Goal: Task Accomplishment & Management: Manage account settings

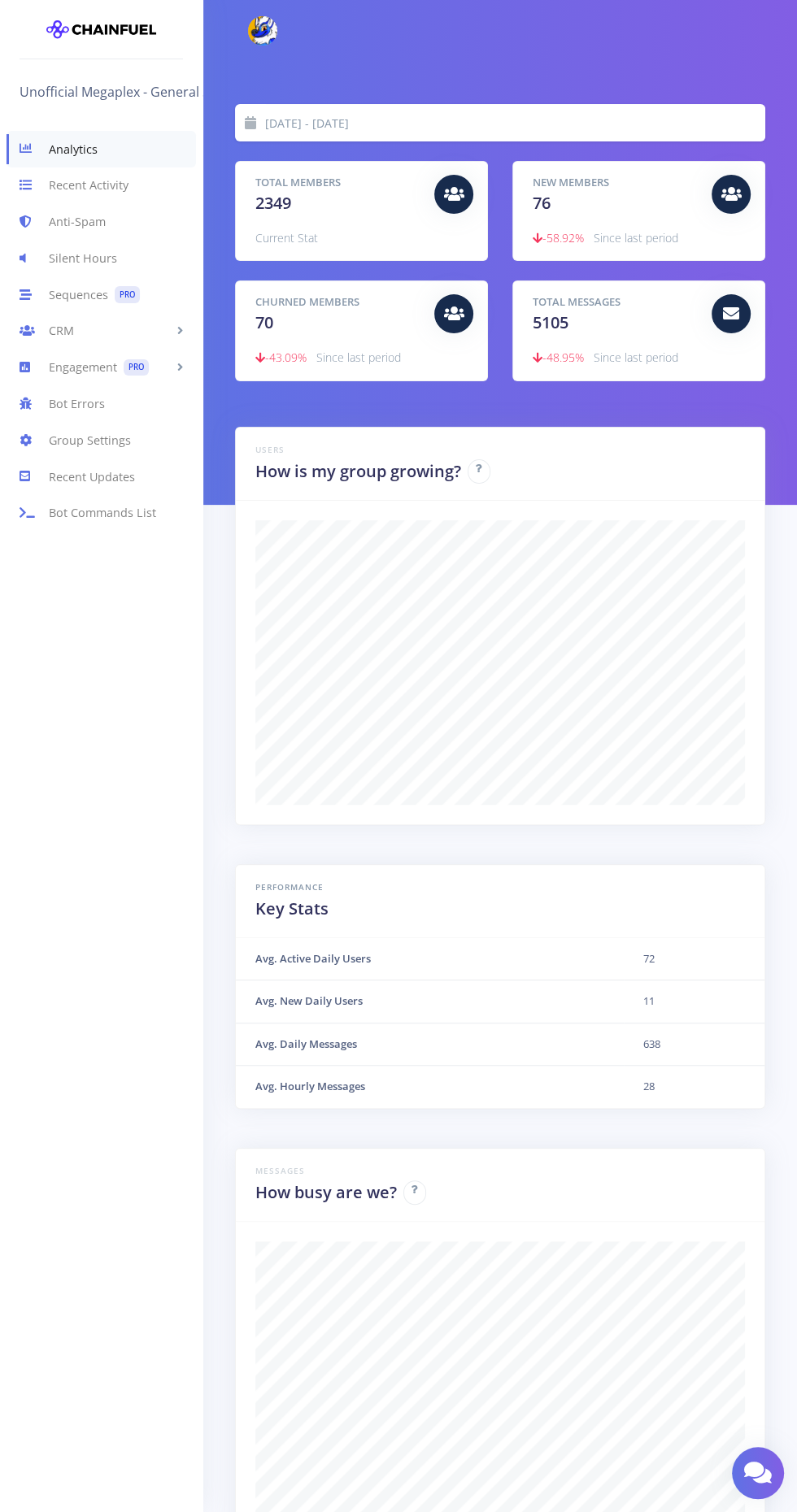
scroll to position [284, 489]
click at [327, 181] on h5 "Total Members" at bounding box center [338, 183] width 167 height 16
click at [55, 326] on link "CRM" at bounding box center [101, 331] width 203 height 37
click at [60, 332] on link "CRM" at bounding box center [101, 331] width 203 height 37
click at [61, 330] on link "CRM" at bounding box center [101, 331] width 203 height 37
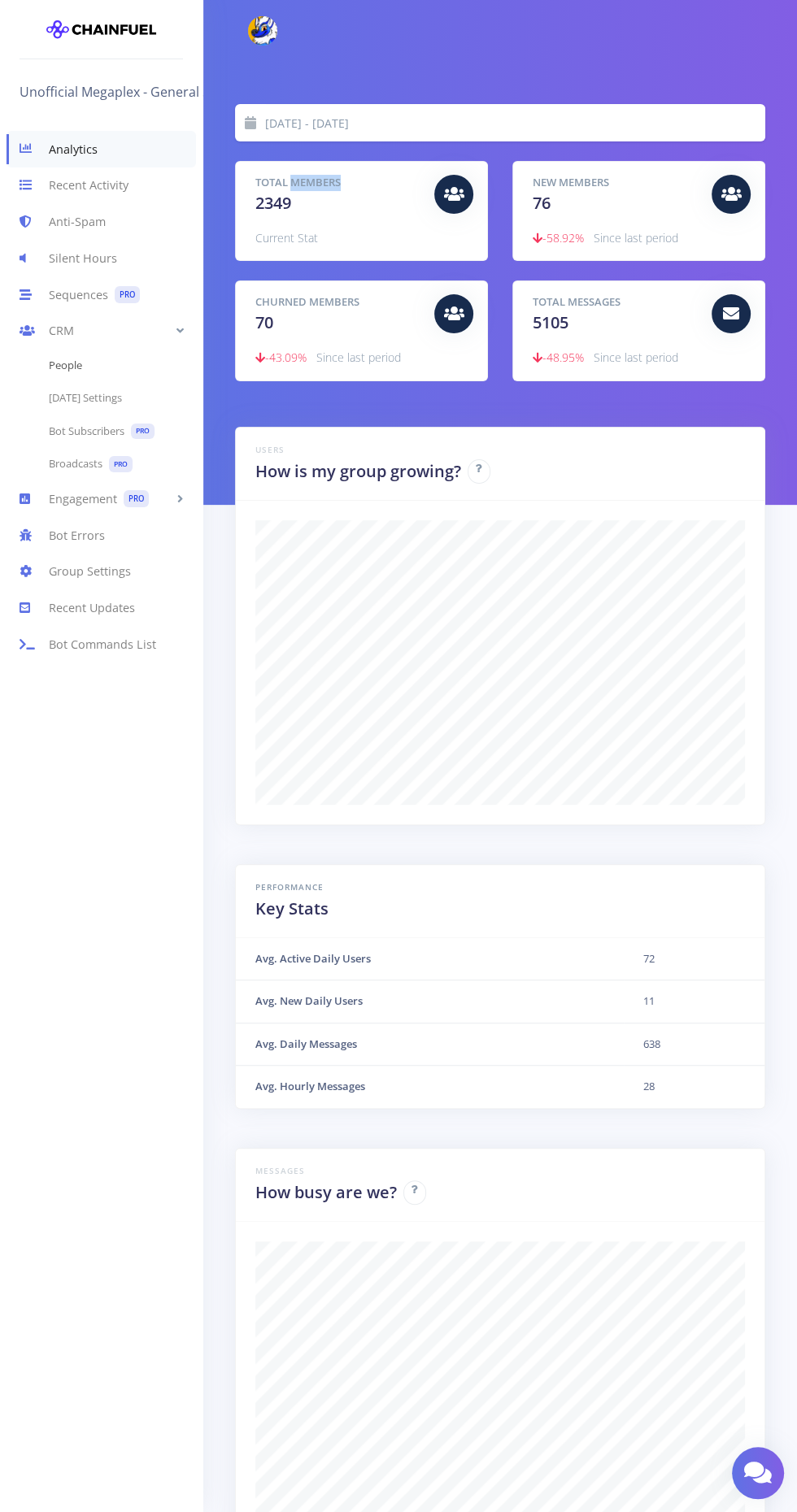
click at [55, 354] on link "People" at bounding box center [101, 366] width 203 height 32
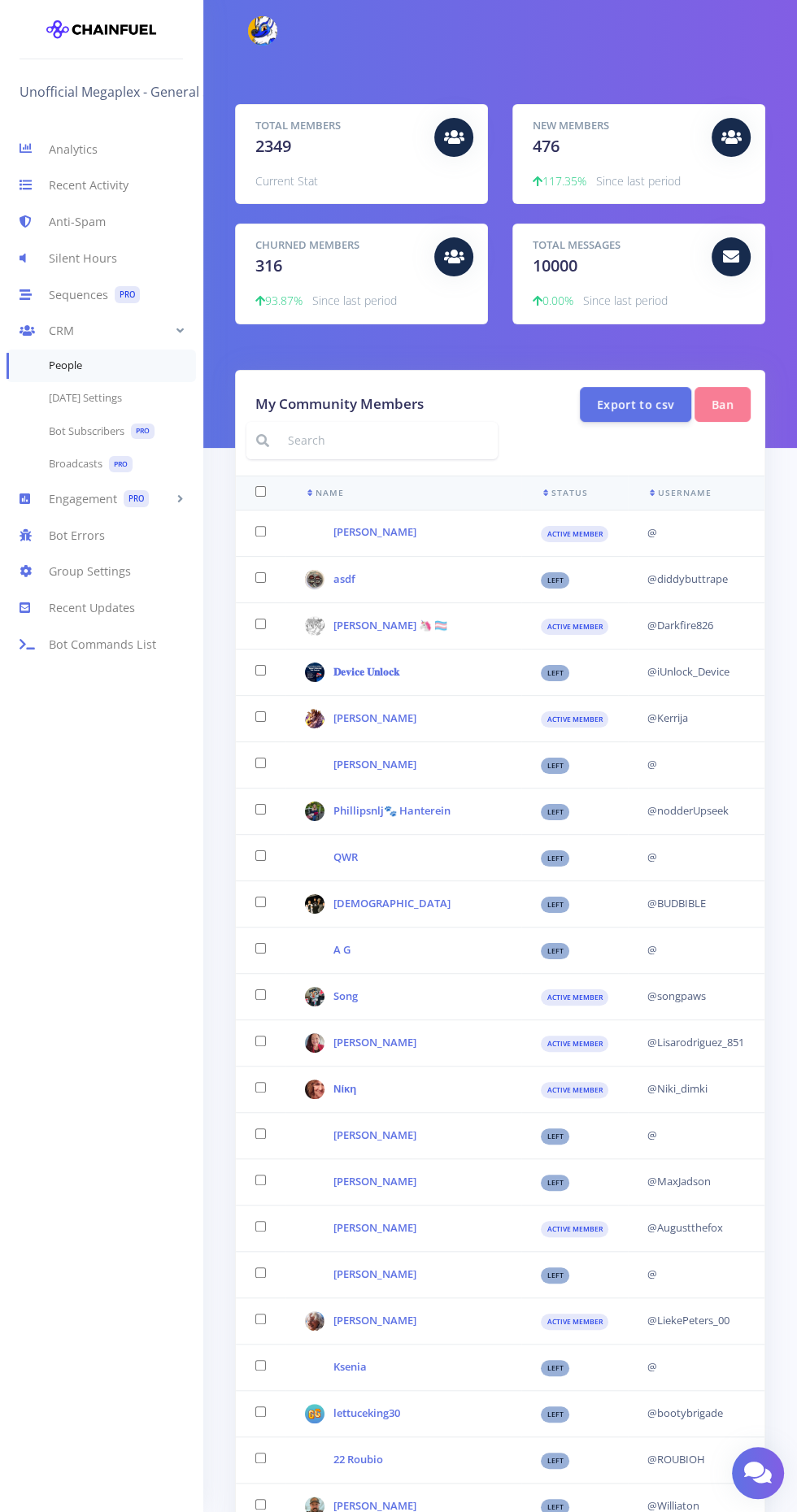
click at [345, 437] on input at bounding box center [388, 441] width 220 height 38
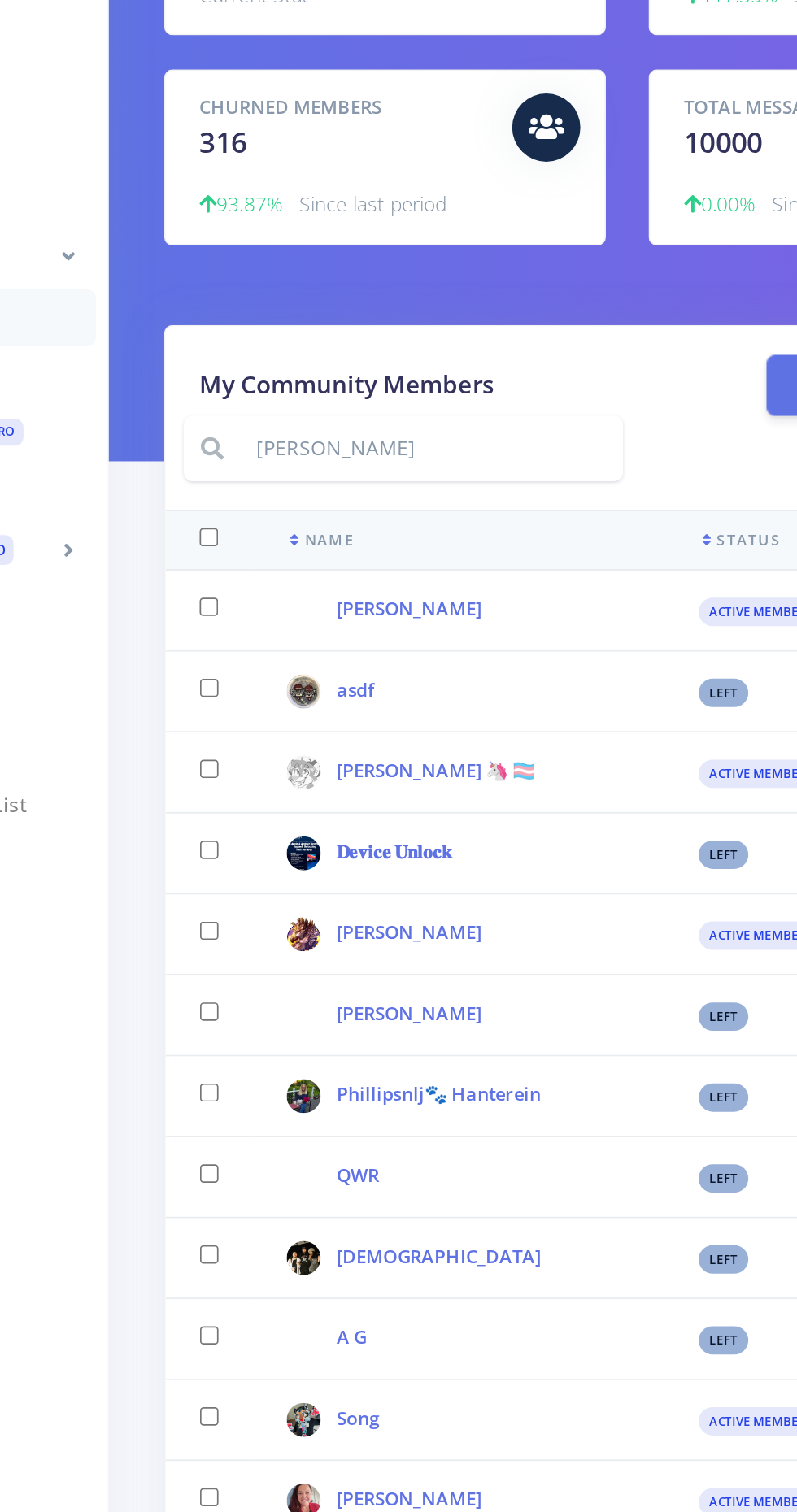
type input "[PERSON_NAME]"
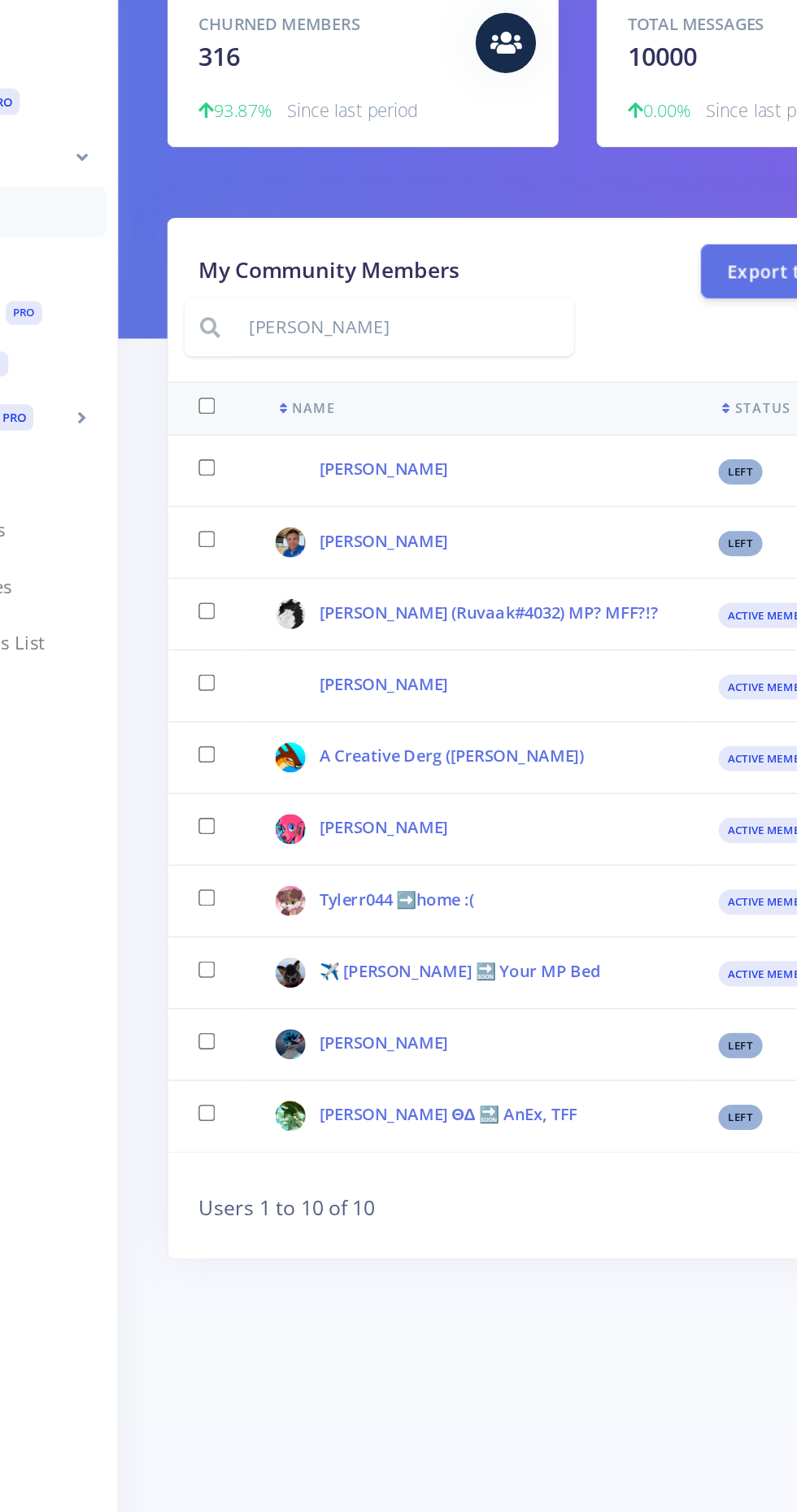
click at [262, 760] on input "checkbox" at bounding box center [260, 763] width 11 height 11
checkbox input "true"
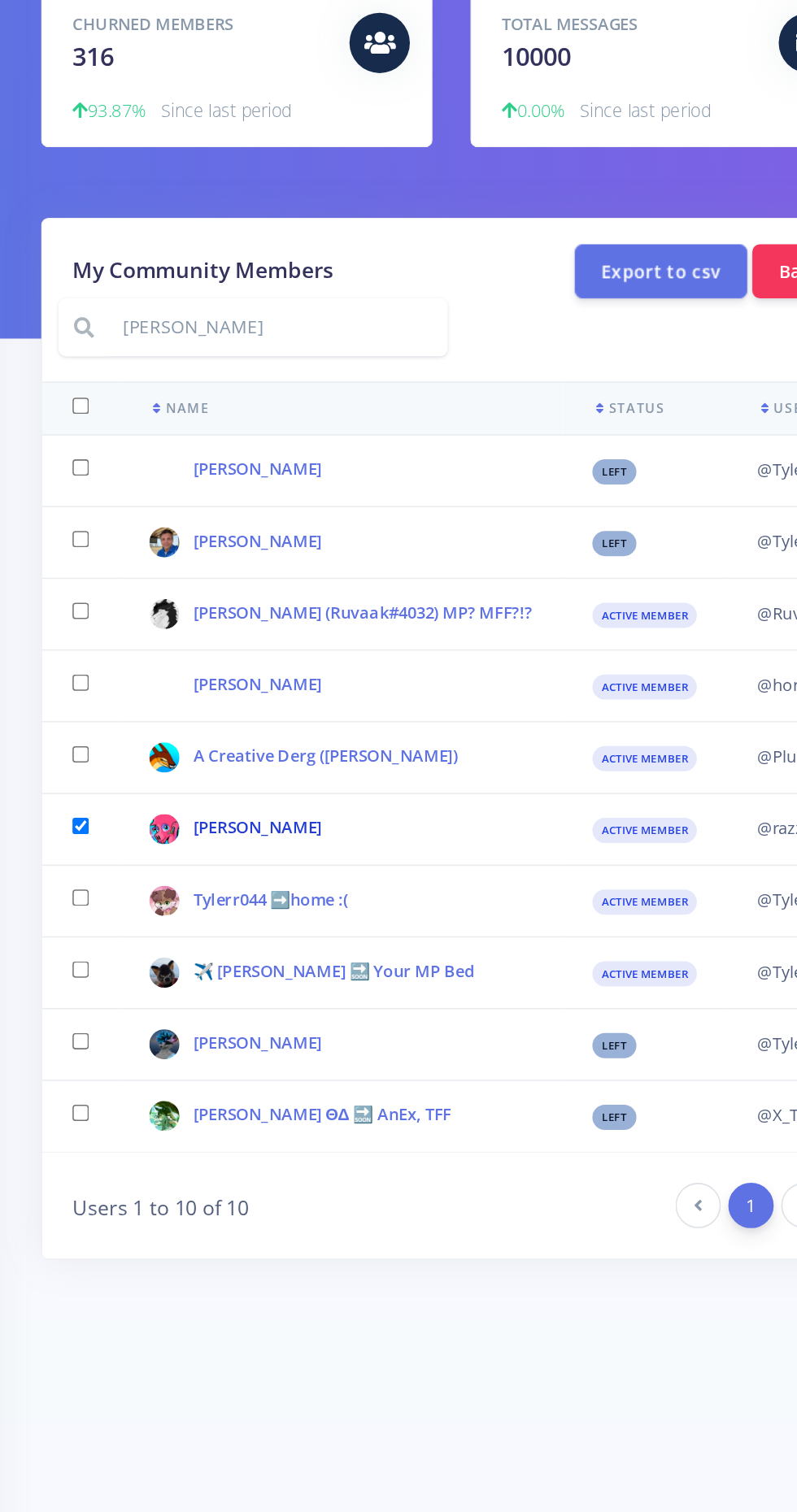
click at [347, 757] on link "[PERSON_NAME]" at bounding box center [374, 765] width 83 height 14
click at [345, 761] on link "[PERSON_NAME]" at bounding box center [374, 765] width 83 height 14
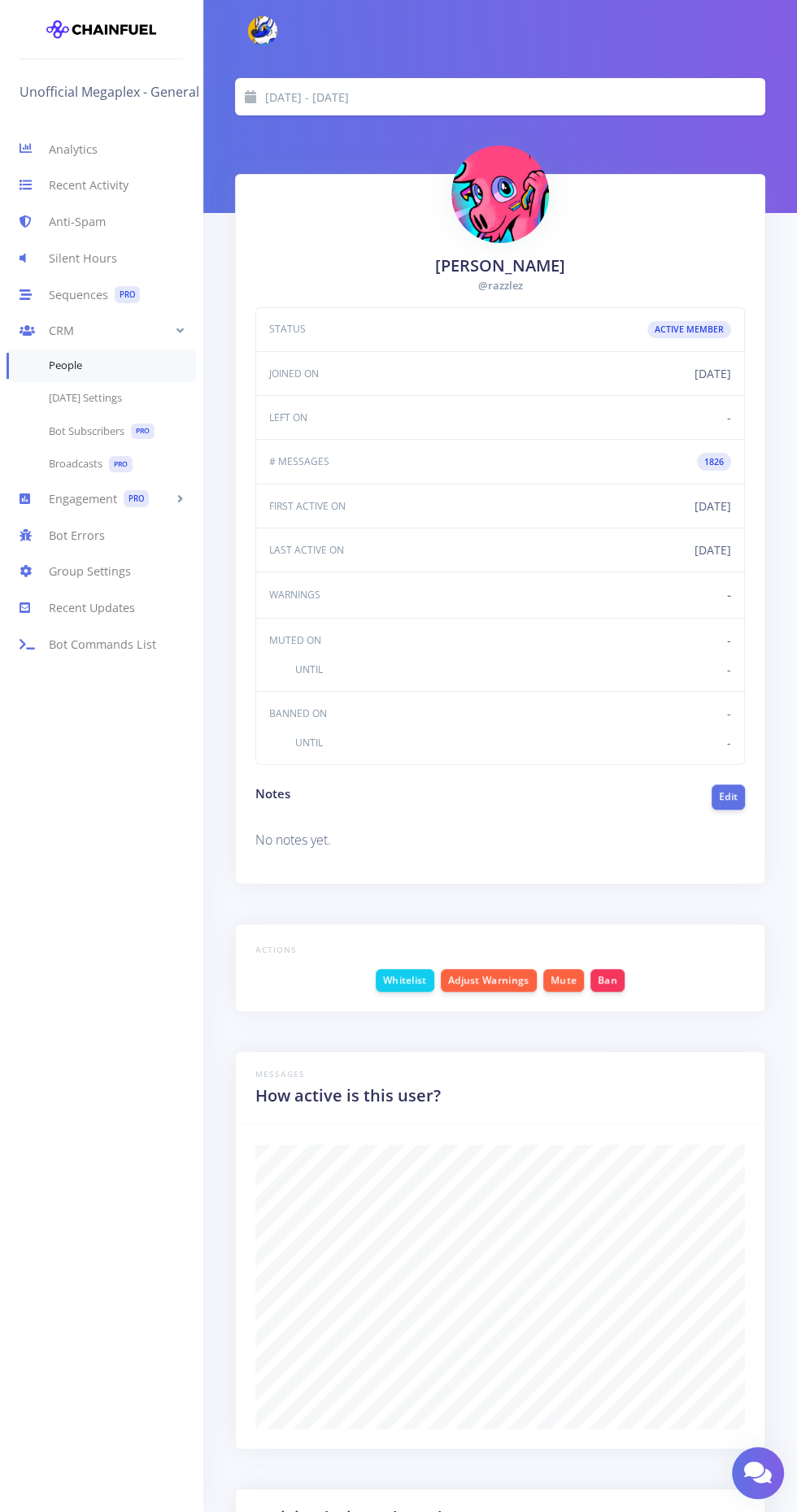
scroll to position [284, 489]
click at [499, 968] on button "Adjust Warnings" at bounding box center [488, 979] width 96 height 22
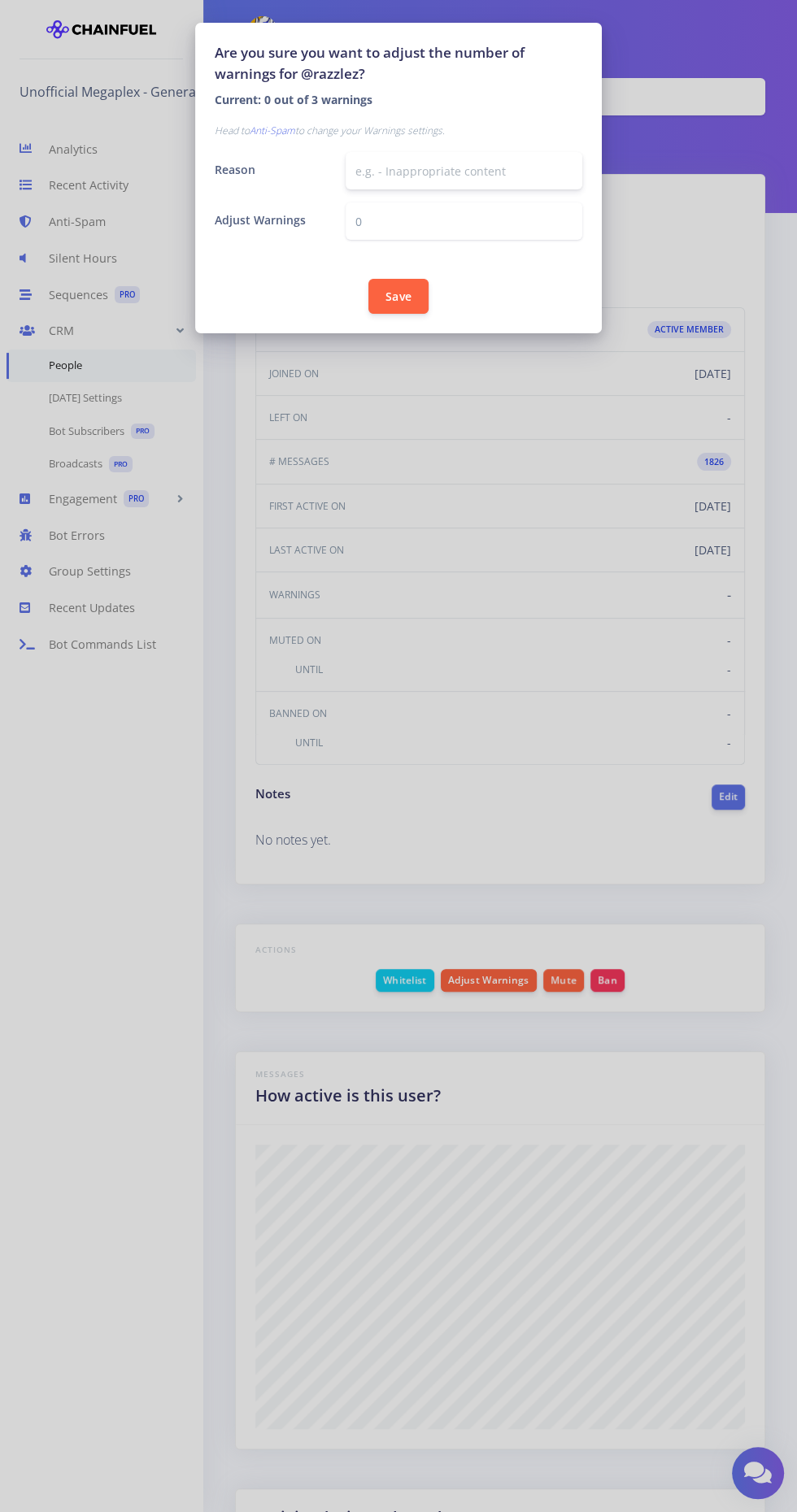
click at [407, 170] on input "text" at bounding box center [464, 170] width 237 height 38
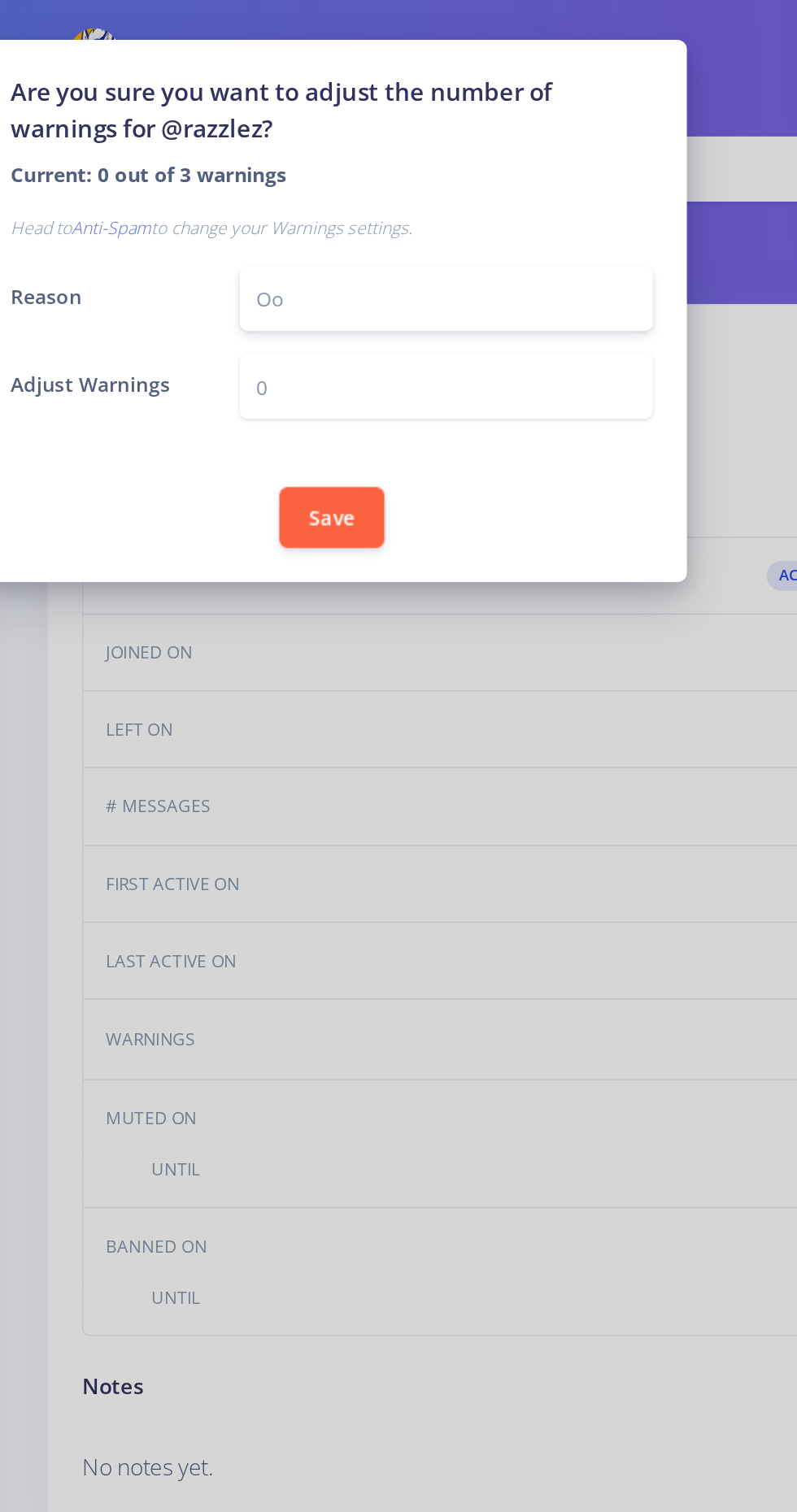
type input "O"
type input "Political posting"
click at [385, 223] on input "0" at bounding box center [464, 222] width 237 height 38
type input "0"
type input "1"
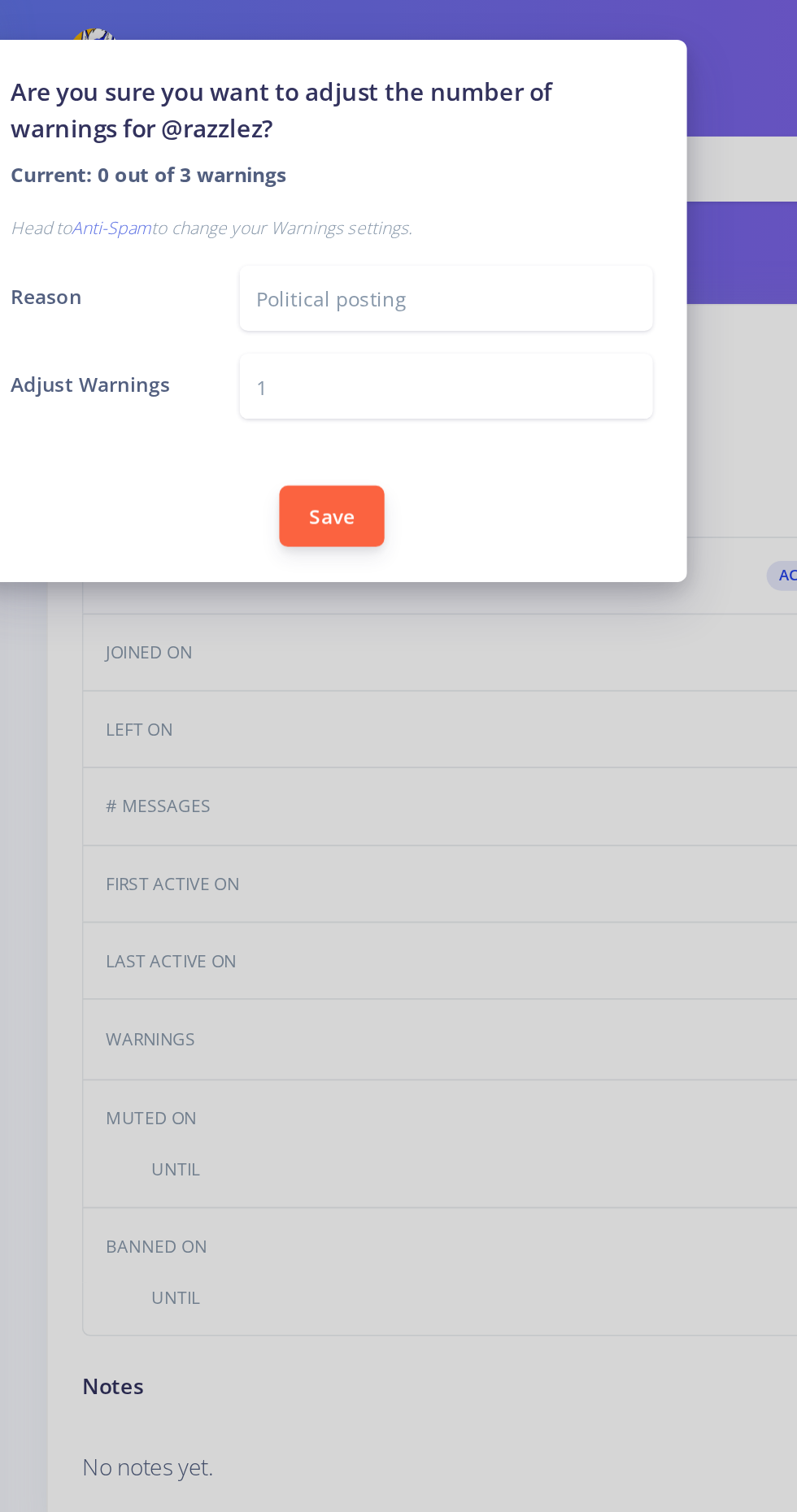
click at [398, 299] on button "Save" at bounding box center [398, 295] width 60 height 35
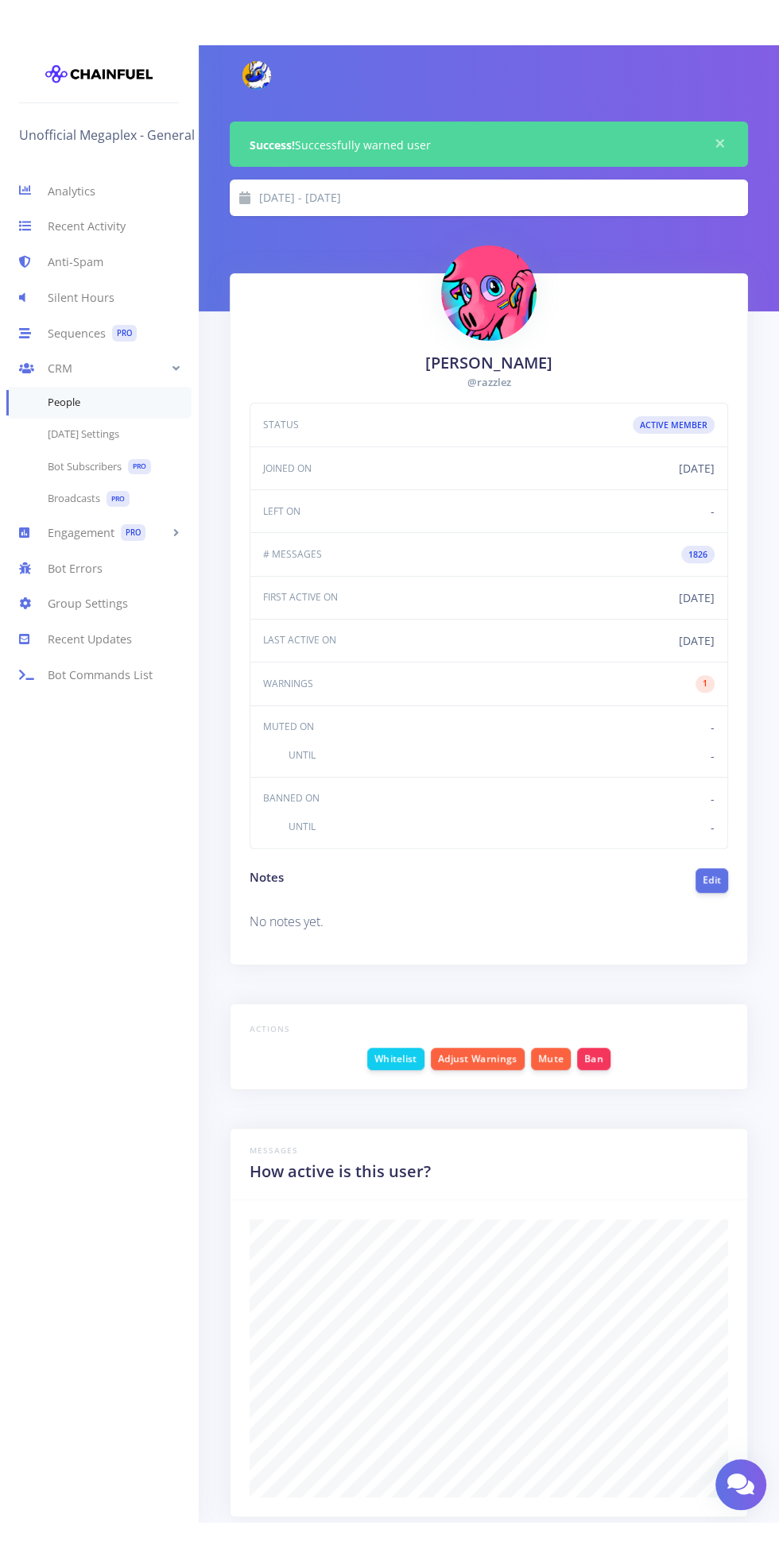
scroll to position [278, 478]
